Goal: Transaction & Acquisition: Purchase product/service

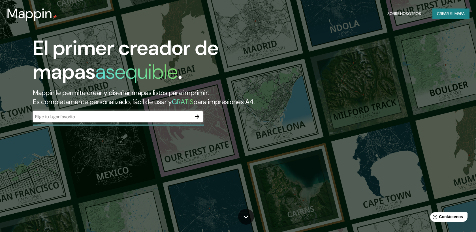
click at [122, 121] on div "​" at bounding box center [118, 116] width 170 height 11
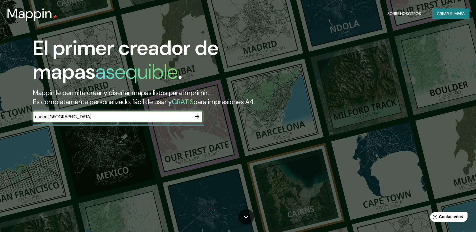
type input "curico [GEOGRAPHIC_DATA]"
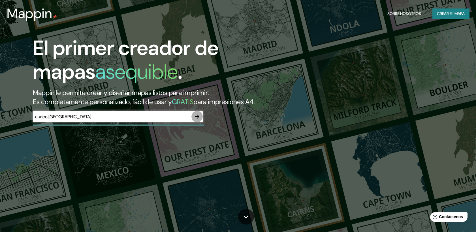
click at [195, 120] on icon "button" at bounding box center [197, 116] width 7 height 7
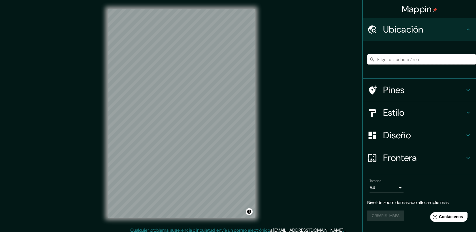
click at [402, 60] on input "Elige tu ciudad o área" at bounding box center [422, 59] width 109 height 10
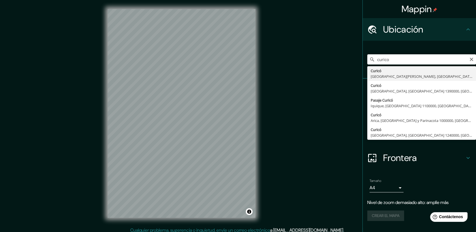
type input "Curicó, [GEOGRAPHIC_DATA][PERSON_NAME], [GEOGRAPHIC_DATA]"
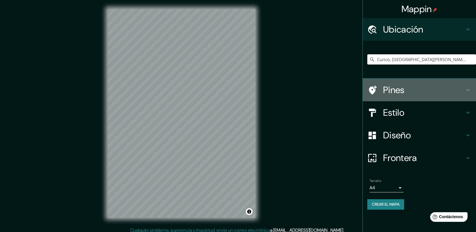
click at [395, 89] on h4 "Pines" at bounding box center [424, 89] width 82 height 11
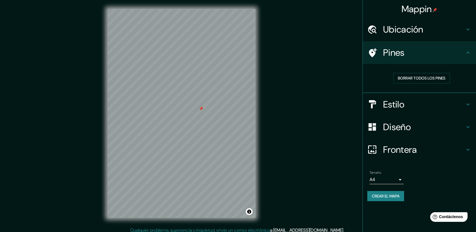
click at [202, 108] on div at bounding box center [201, 109] width 5 height 5
drag, startPoint x: 202, startPoint y: 108, endPoint x: 399, endPoint y: 148, distance: 201.3
click at [399, 148] on h4 "Frontera" at bounding box center [424, 149] width 82 height 11
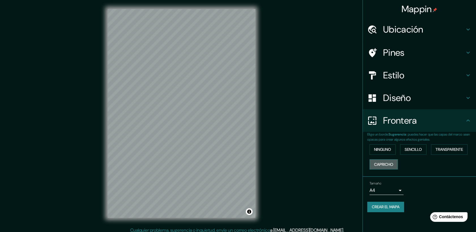
click at [386, 164] on font "Capricho" at bounding box center [383, 164] width 19 height 7
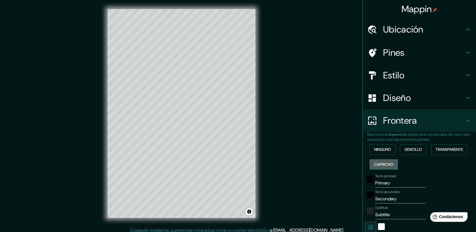
click at [388, 163] on font "Capricho" at bounding box center [383, 164] width 19 height 7
type input "209"
type input "42"
type input "21"
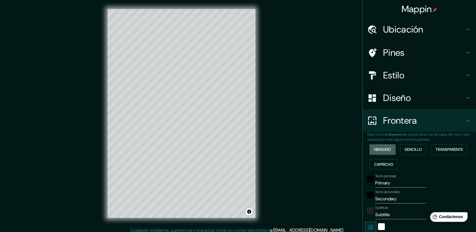
click at [378, 154] on button "Ninguno" at bounding box center [383, 150] width 26 height 10
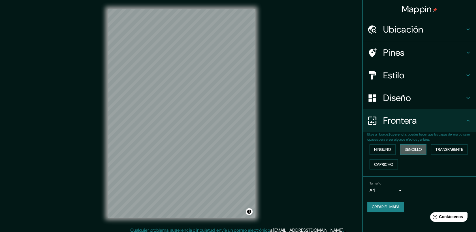
click at [409, 151] on font "Sencillo" at bounding box center [413, 149] width 17 height 7
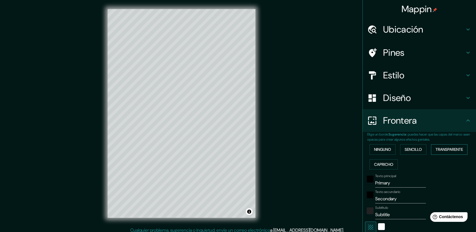
click at [433, 151] on button "Transparente" at bounding box center [449, 150] width 37 height 10
click at [408, 151] on font "Sencillo" at bounding box center [413, 149] width 17 height 7
click at [385, 162] on font "Capricho" at bounding box center [383, 164] width 19 height 7
click at [379, 153] on button "Ninguno" at bounding box center [383, 150] width 26 height 10
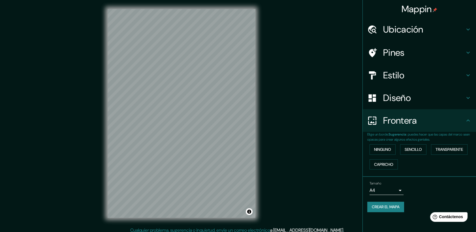
click at [414, 101] on h4 "Diseño" at bounding box center [424, 97] width 82 height 11
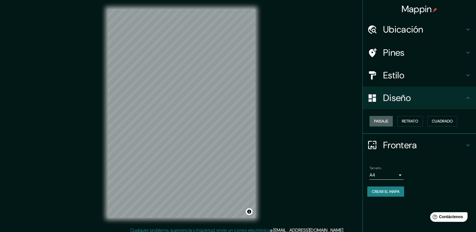
click at [392, 120] on button "Paisaje" at bounding box center [381, 121] width 23 height 10
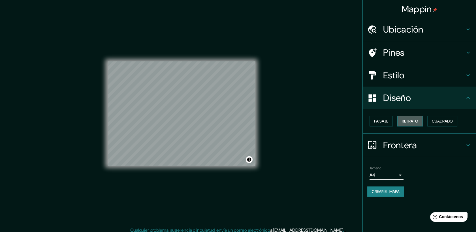
click at [405, 122] on font "Retrato" at bounding box center [410, 121] width 16 height 7
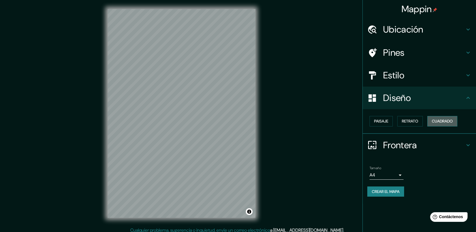
click at [440, 122] on font "Cuadrado" at bounding box center [442, 121] width 21 height 7
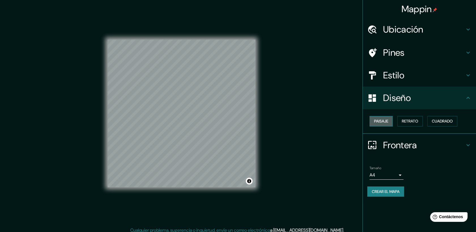
click at [387, 123] on font "Paisaje" at bounding box center [381, 121] width 14 height 7
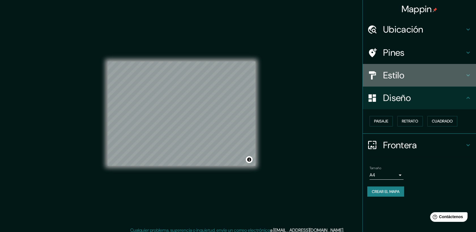
click at [395, 76] on h4 "Estilo" at bounding box center [424, 75] width 82 height 11
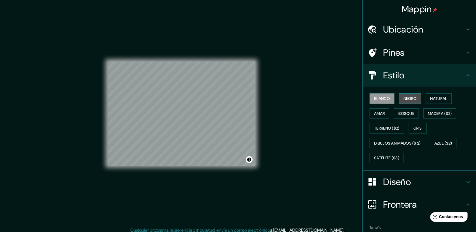
click at [404, 100] on font "Negro" at bounding box center [410, 98] width 13 height 7
click at [431, 99] on font "Natural" at bounding box center [439, 98] width 17 height 7
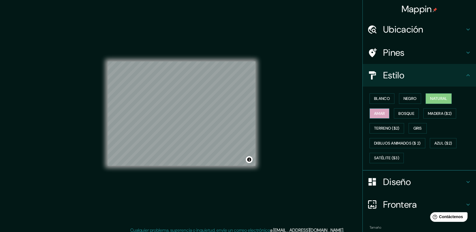
click at [376, 112] on font "Amar" at bounding box center [379, 113] width 11 height 7
click at [399, 115] on font "Bosque" at bounding box center [407, 113] width 16 height 7
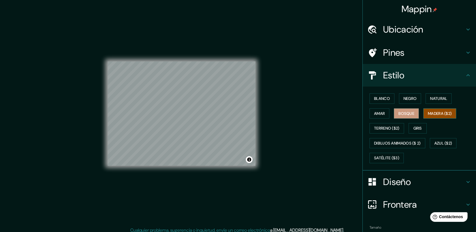
click at [440, 116] on font "Madera ($2)" at bounding box center [440, 113] width 24 height 7
click at [378, 126] on font "Terreno ($2)" at bounding box center [387, 128] width 26 height 7
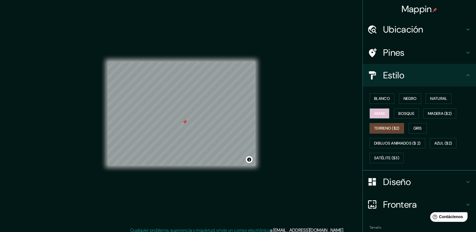
click at [376, 115] on font "Amar" at bounding box center [379, 113] width 11 height 7
click at [402, 115] on font "Bosque" at bounding box center [407, 113] width 16 height 7
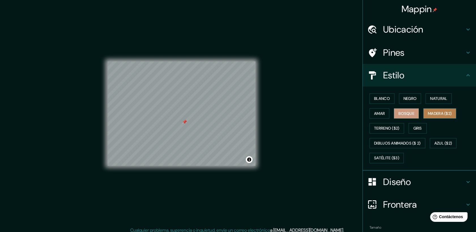
click at [429, 115] on font "Madera ($2)" at bounding box center [440, 113] width 24 height 7
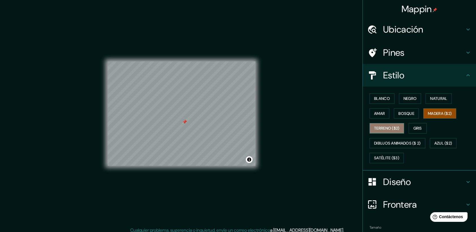
click at [376, 123] on button "Terreno ($2)" at bounding box center [387, 128] width 35 height 10
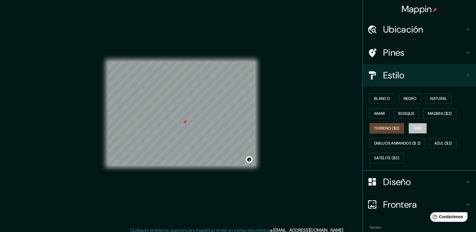
click at [414, 128] on font "Gris" at bounding box center [418, 128] width 9 height 7
click at [183, 121] on div at bounding box center [184, 122] width 5 height 5
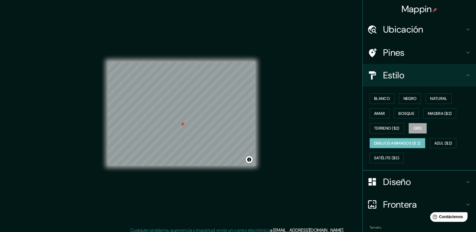
click at [377, 140] on font "Dibujos animados ($ 2)" at bounding box center [397, 143] width 47 height 7
click at [382, 155] on font "Satélite ($3)" at bounding box center [386, 158] width 25 height 7
